Goal: Transaction & Acquisition: Book appointment/travel/reservation

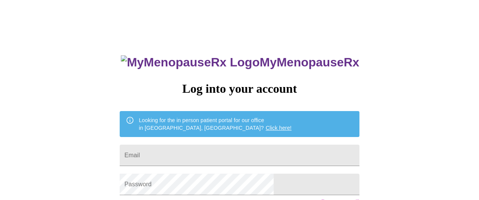
click at [435, 51] on div "MyMenopauseRx Log into your account Looking for the in person patient portal fo…" at bounding box center [239, 123] width 473 height 240
click at [248, 149] on input "Email" at bounding box center [239, 154] width 239 height 21
type input "[PERSON_NAME][EMAIL_ADDRESS][PERSON_NAME][DOMAIN_NAME]"
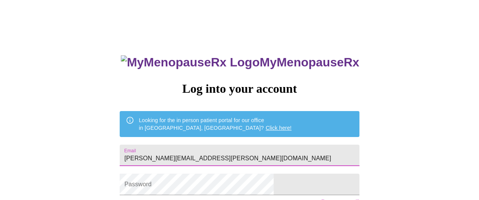
click at [385, 91] on div "MyMenopauseRx Log into your account Looking for the in person patient portal fo…" at bounding box center [239, 123] width 473 height 240
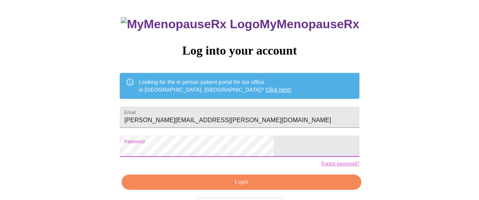
click at [217, 187] on span "Login" at bounding box center [241, 182] width 222 height 10
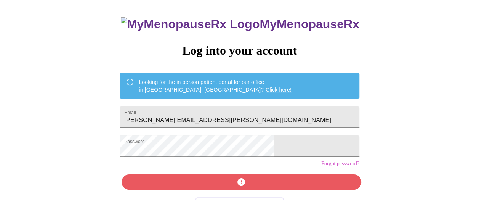
scroll to position [66, 0]
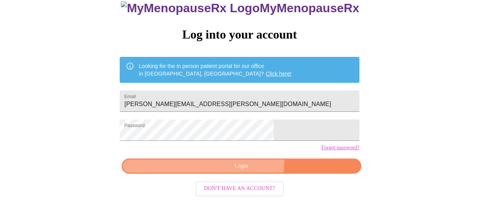
click at [245, 161] on button "Login" at bounding box center [241, 166] width 239 height 16
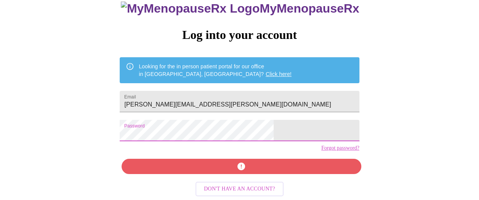
click at [160, 127] on div "MyMenopauseRx Log into your account Looking for the in person patient portal fo…" at bounding box center [239, 89] width 255 height 200
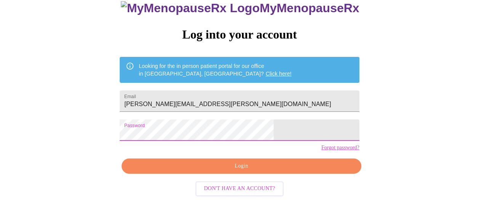
click at [112, 125] on div "MyMenopauseRx Log into your account Looking for the in person patient portal fo…" at bounding box center [239, 69] width 473 height 240
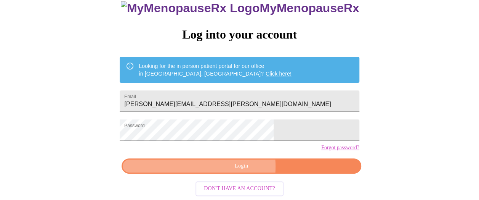
click at [229, 167] on span "Login" at bounding box center [241, 166] width 222 height 10
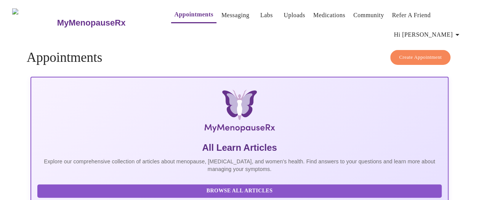
click at [427, 54] on span "Create Appointment" at bounding box center [420, 57] width 43 height 9
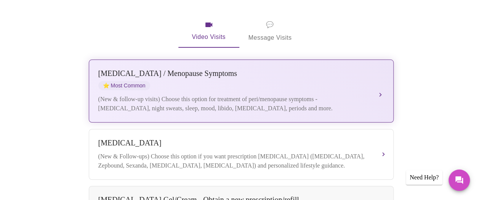
click at [255, 74] on div "Perimenopause / Menopause Symptoms ⭐ Most Common" at bounding box center [233, 79] width 271 height 21
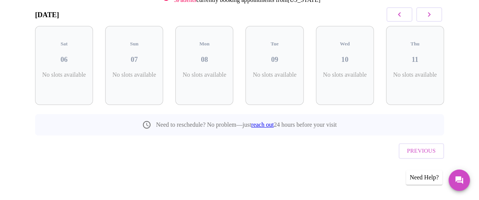
scroll to position [111, 0]
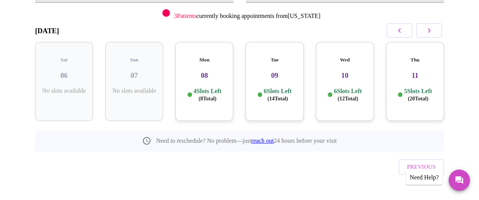
click at [226, 93] on div "4 Slots Left ( 8 Total)" at bounding box center [204, 94] width 46 height 15
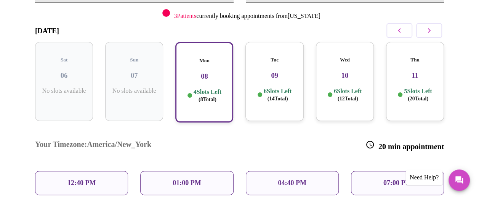
click at [79, 179] on p "12:40 PM" at bounding box center [81, 183] width 28 height 8
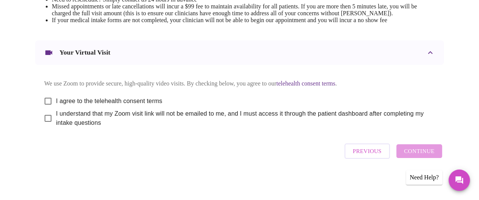
scroll to position [366, 0]
click at [419, 153] on div "Previous Continue" at bounding box center [393, 151] width 101 height 23
click at [43, 95] on input "I agree to the telehealth consent terms" at bounding box center [48, 101] width 16 height 16
checkbox input "true"
click at [43, 117] on input "I understand that my Zoom visit link will not be emailed to me, and I must acce…" at bounding box center [48, 118] width 16 height 16
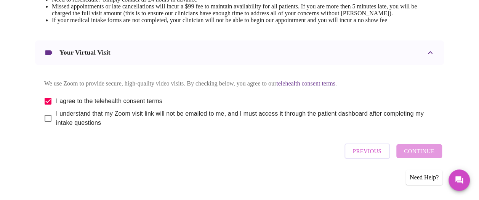
checkbox input "true"
click at [422, 151] on span "Continue" at bounding box center [419, 151] width 30 height 10
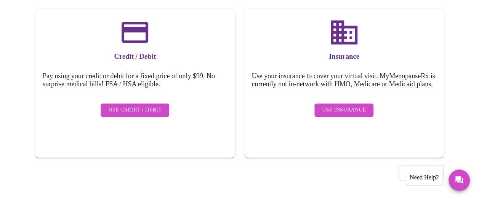
click at [363, 110] on span "Use Insurance" at bounding box center [344, 110] width 44 height 10
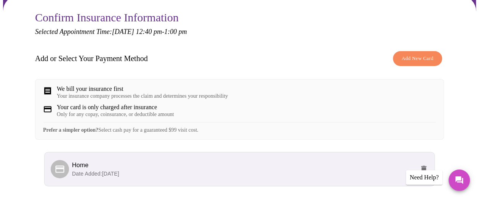
scroll to position [114, 0]
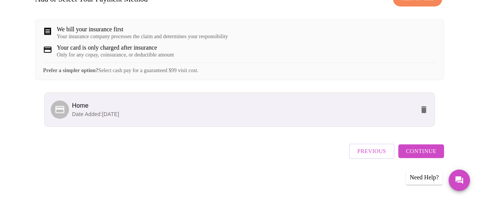
click at [427, 154] on span "Continue" at bounding box center [421, 151] width 30 height 10
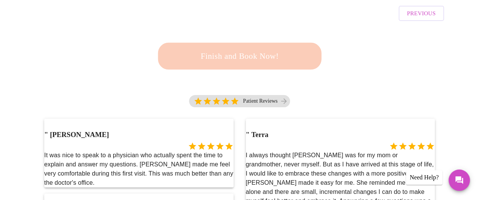
scroll to position [141, 0]
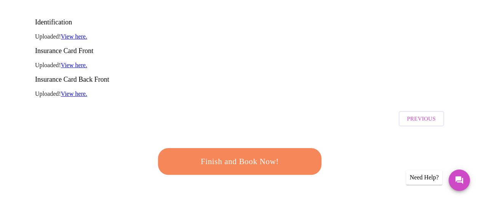
click at [266, 154] on span "Finish and Book Now!" at bounding box center [239, 161] width 141 height 14
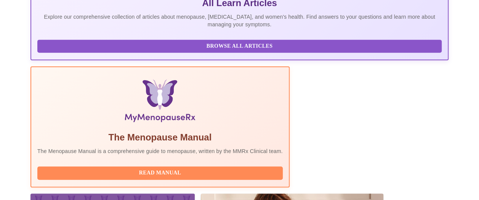
scroll to position [229, 0]
